Goal: Find specific page/section: Find specific page/section

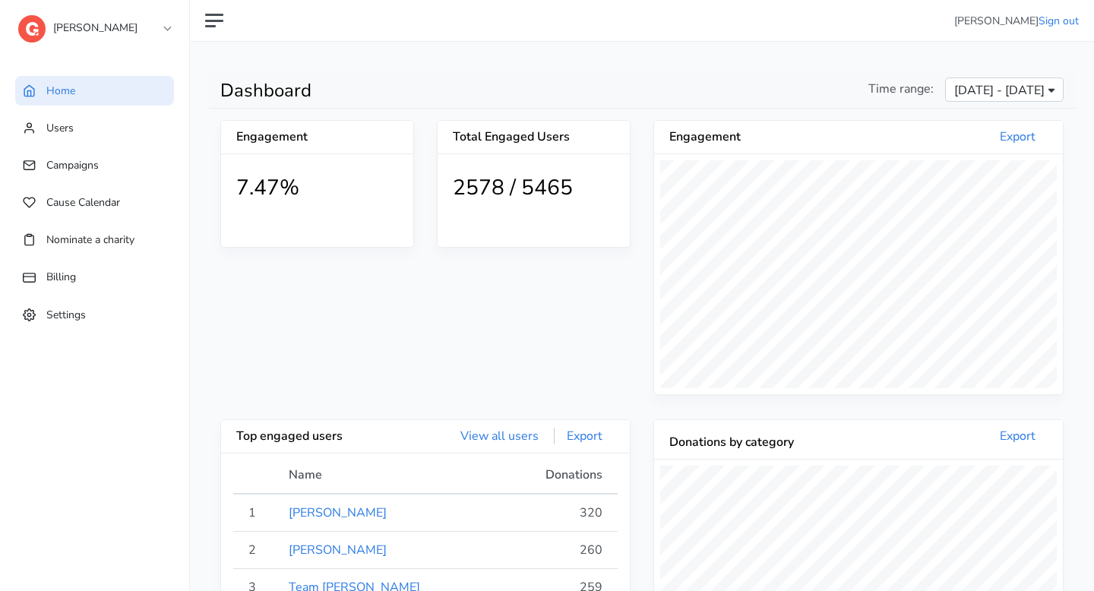
scroll to position [280, 409]
click at [124, 24] on link "[PERSON_NAME]" at bounding box center [94, 24] width 152 height 27
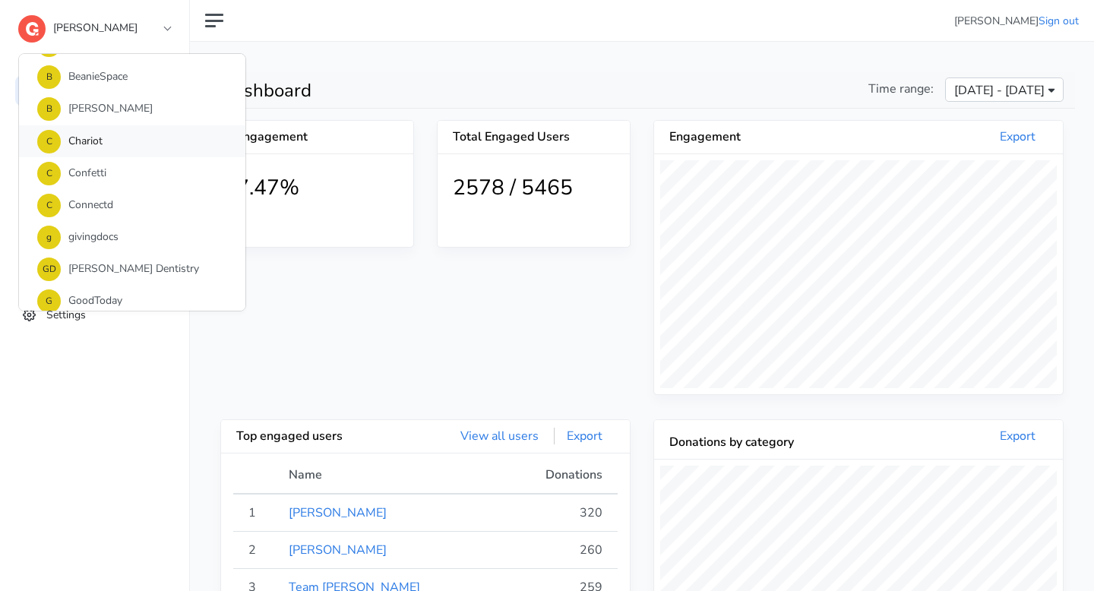
scroll to position [205, 0]
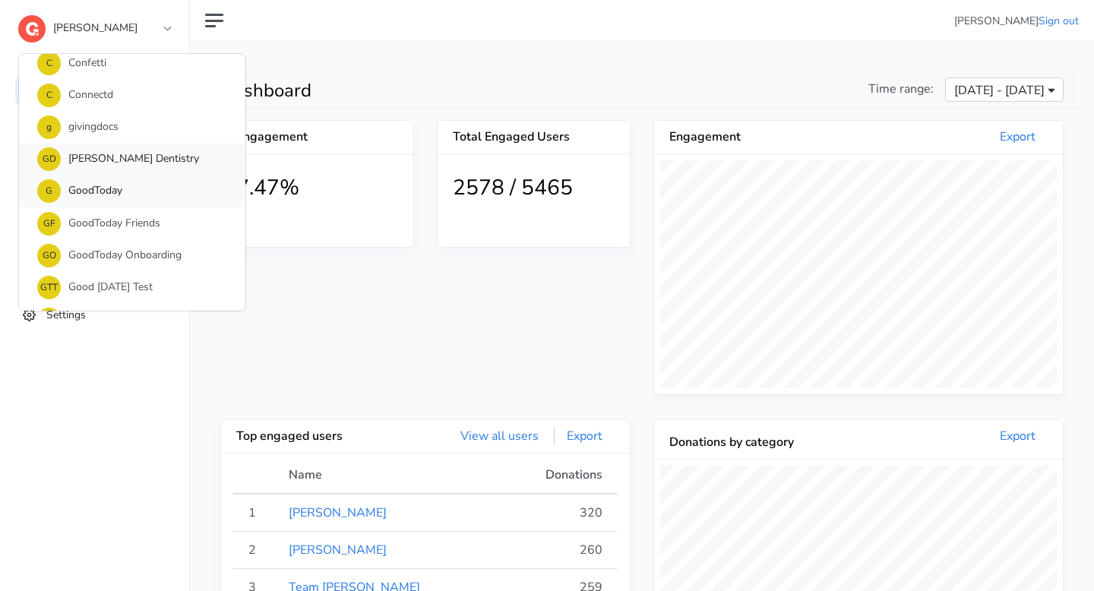
click at [117, 189] on link "G GoodToday" at bounding box center [132, 192] width 226 height 32
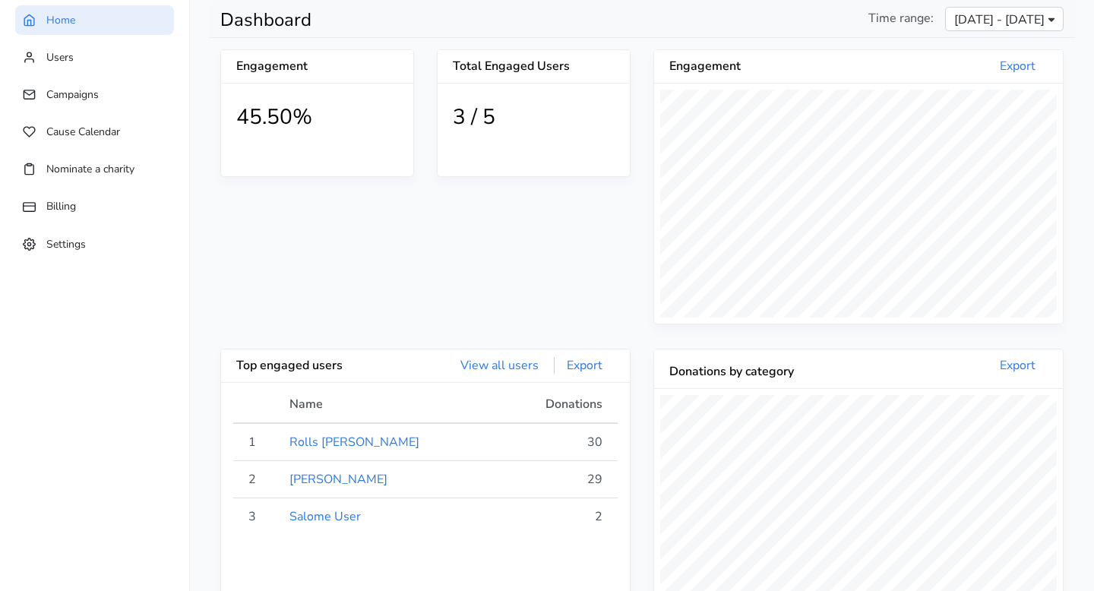
scroll to position [93, 0]
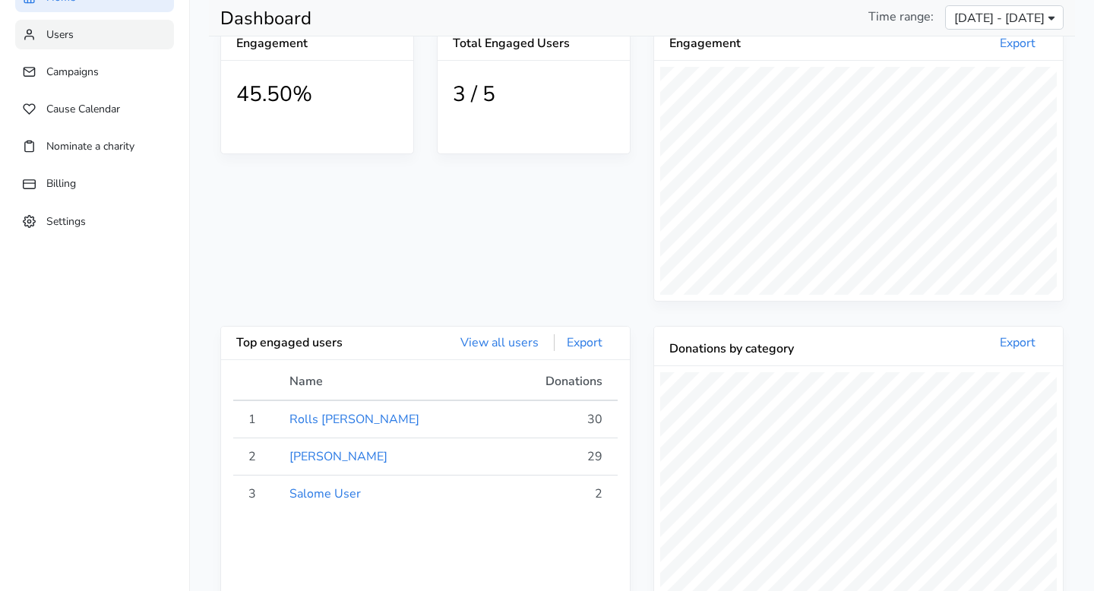
click at [97, 43] on link "Users" at bounding box center [94, 35] width 159 height 30
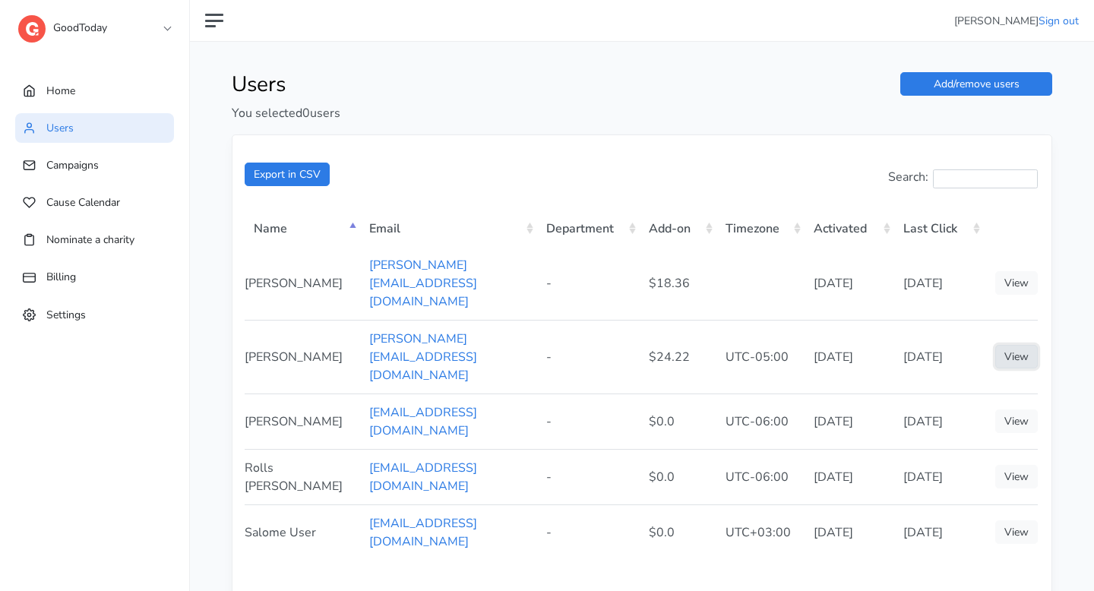
click at [1021, 345] on link "View" at bounding box center [1016, 357] width 43 height 24
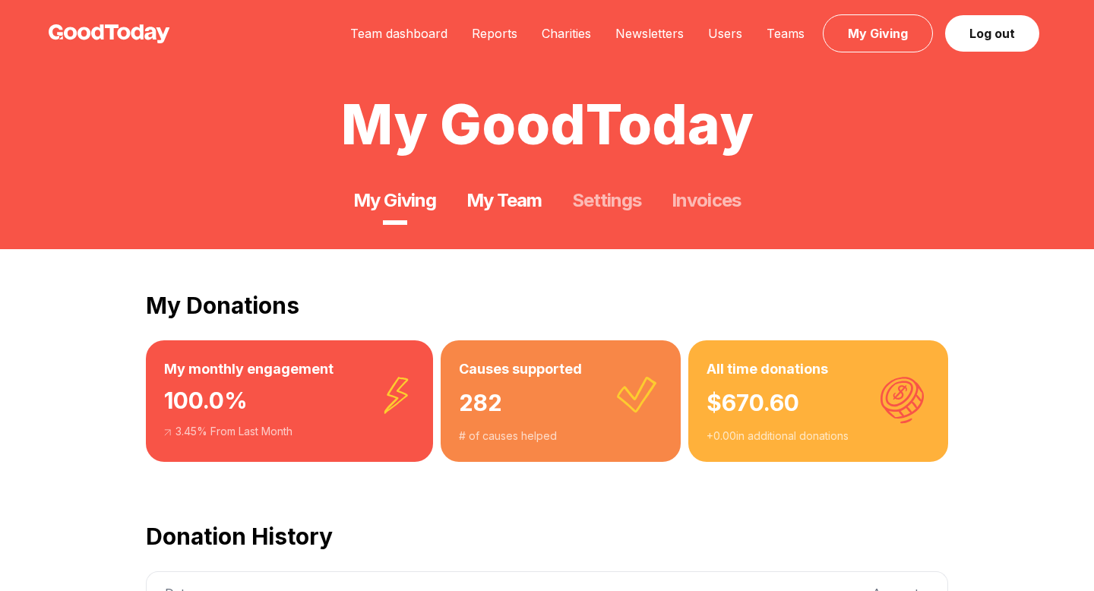
click at [505, 198] on link "My Team" at bounding box center [504, 200] width 75 height 24
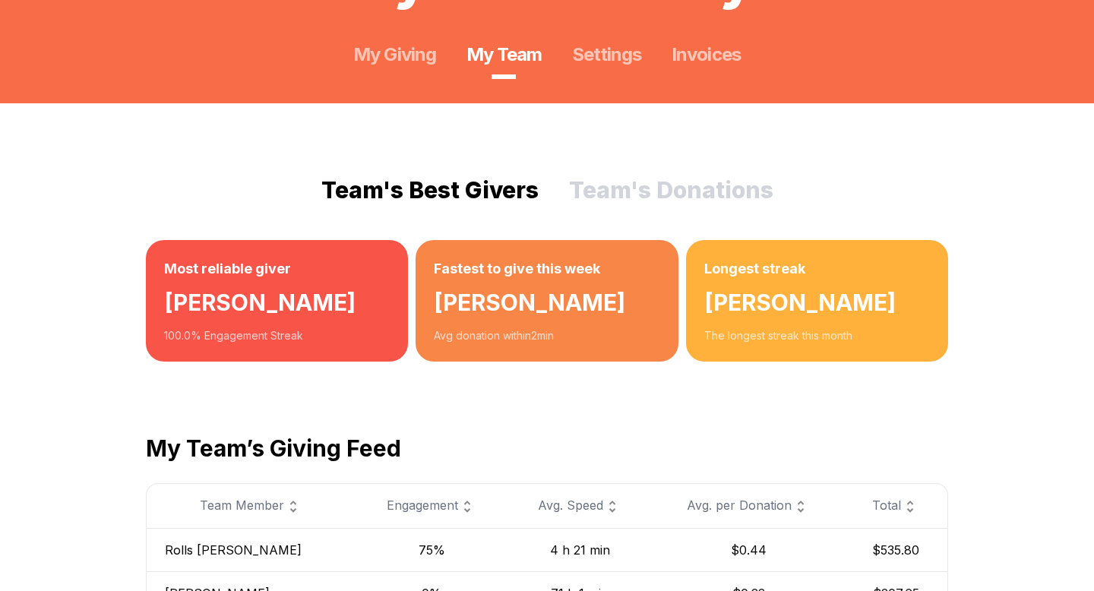
scroll to position [216, 0]
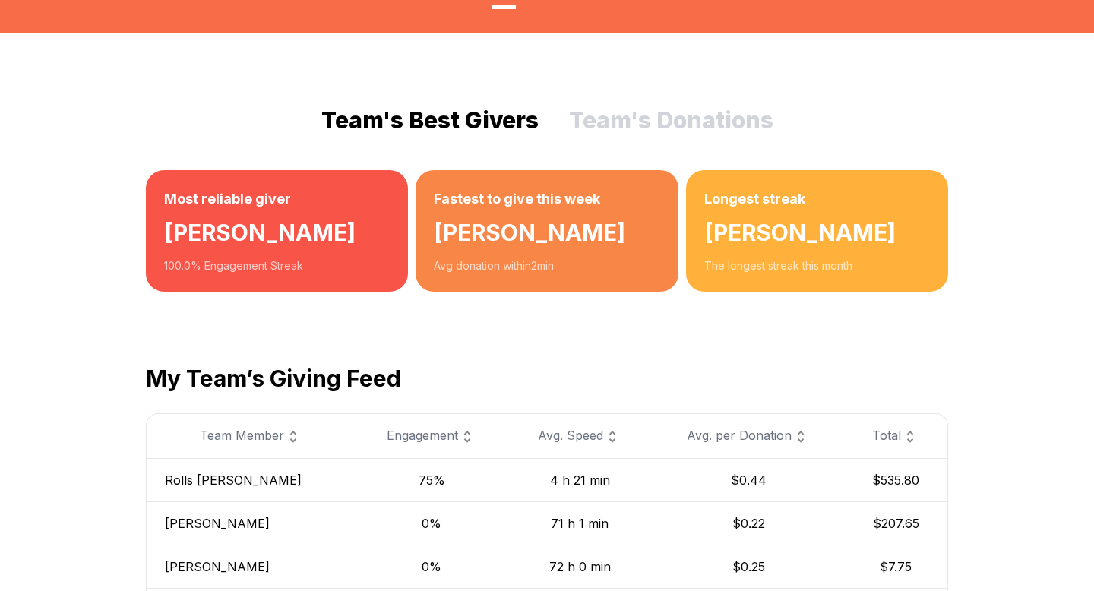
click at [458, 438] on img at bounding box center [467, 437] width 18 height 18
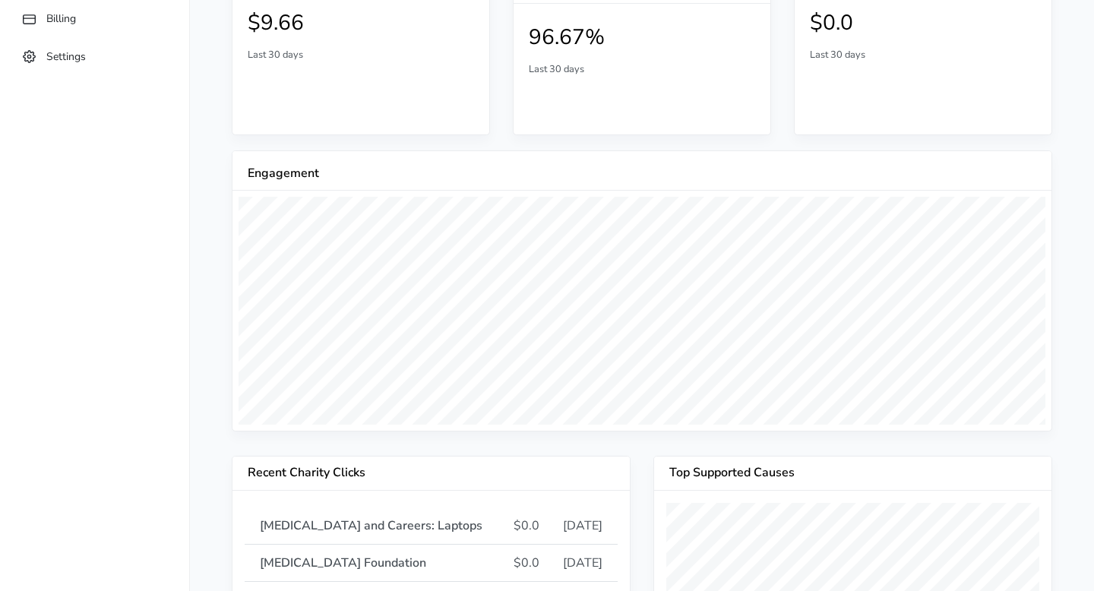
scroll to position [131, 0]
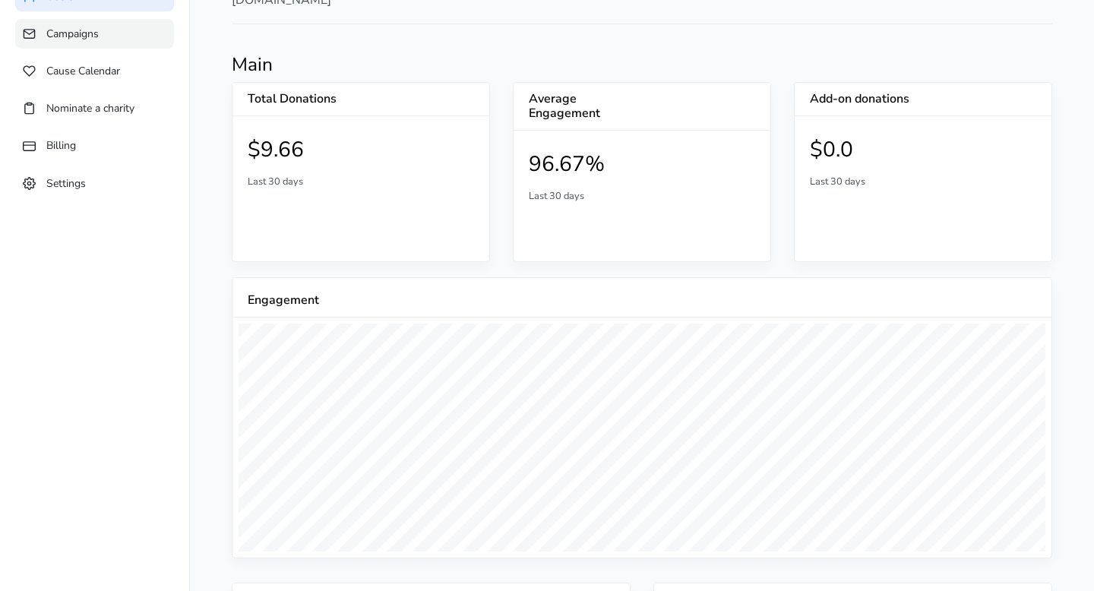
click at [74, 43] on link "Campaigns" at bounding box center [94, 34] width 159 height 30
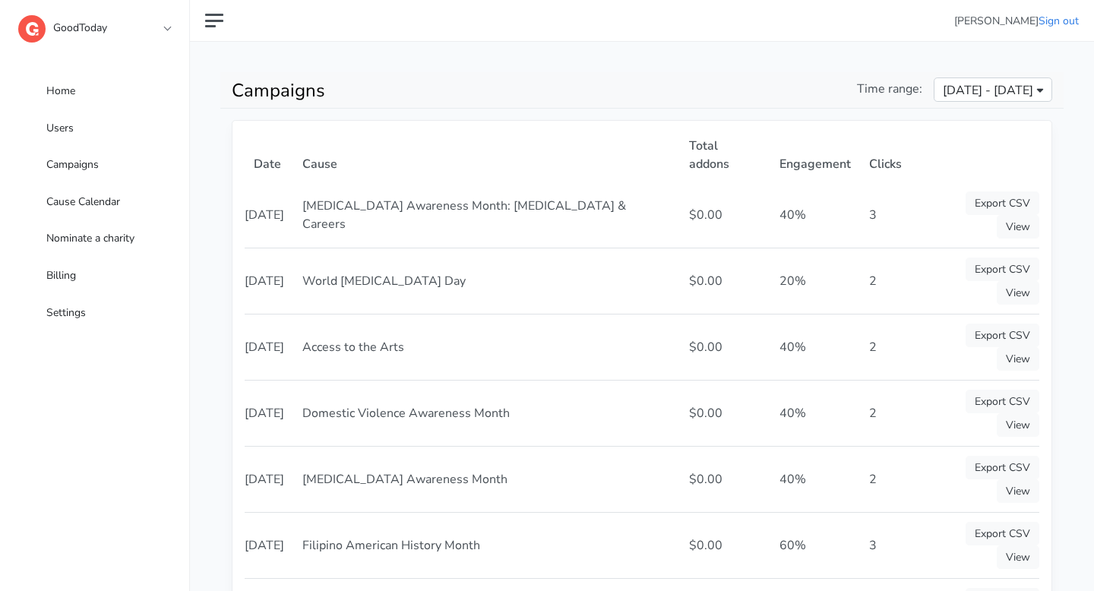
click at [445, 72] on div "Campaigns Time range: [DATE] - [DATE]" at bounding box center [642, 90] width 844 height 36
